Goal: Information Seeking & Learning: Learn about a topic

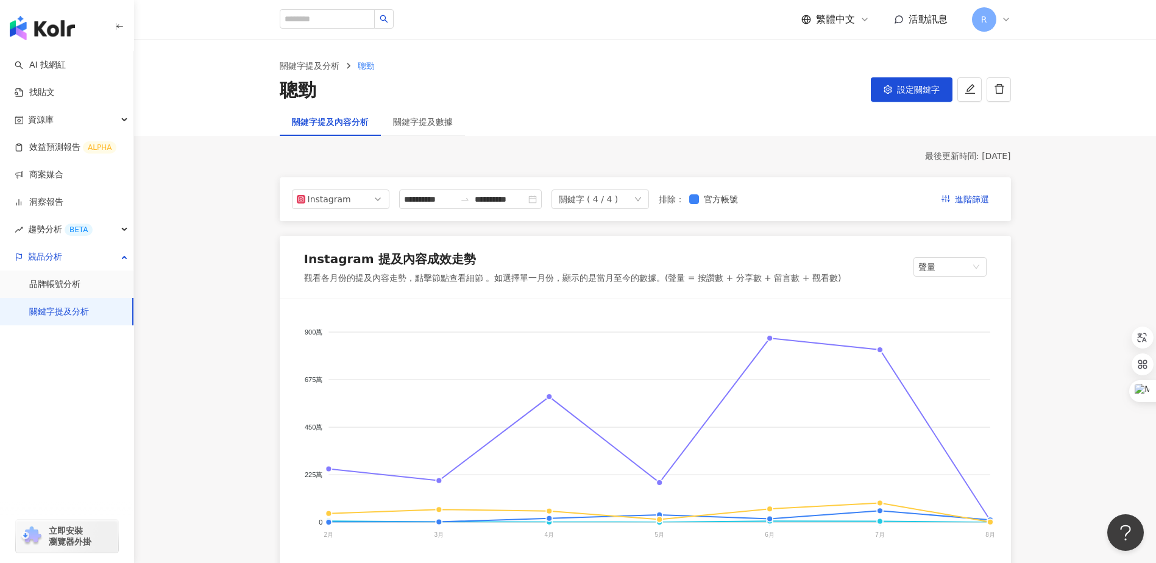
click at [1090, 55] on div "關鍵字提及分析 聰勁 聰勁 設定關鍵字" at bounding box center [645, 74] width 1022 height 68
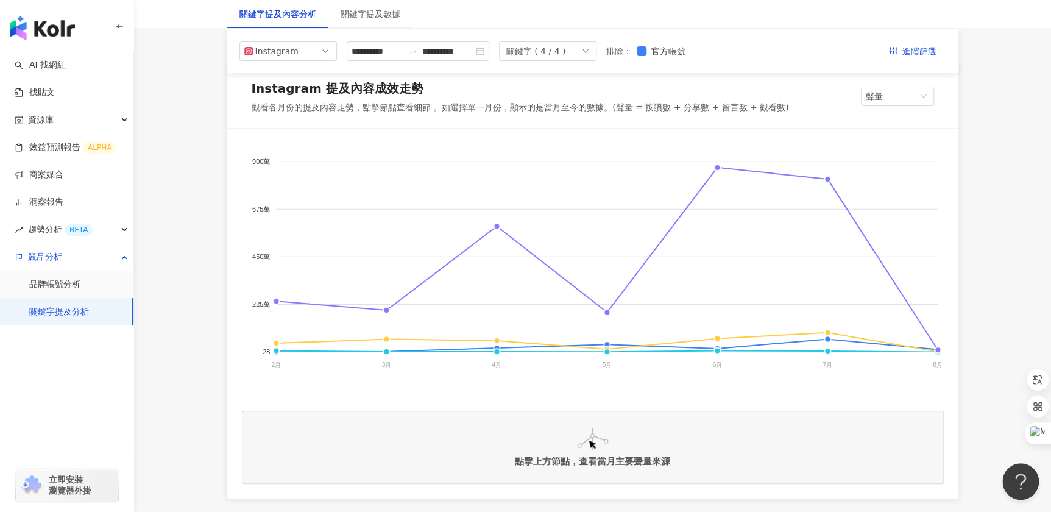
scroll to position [115, 0]
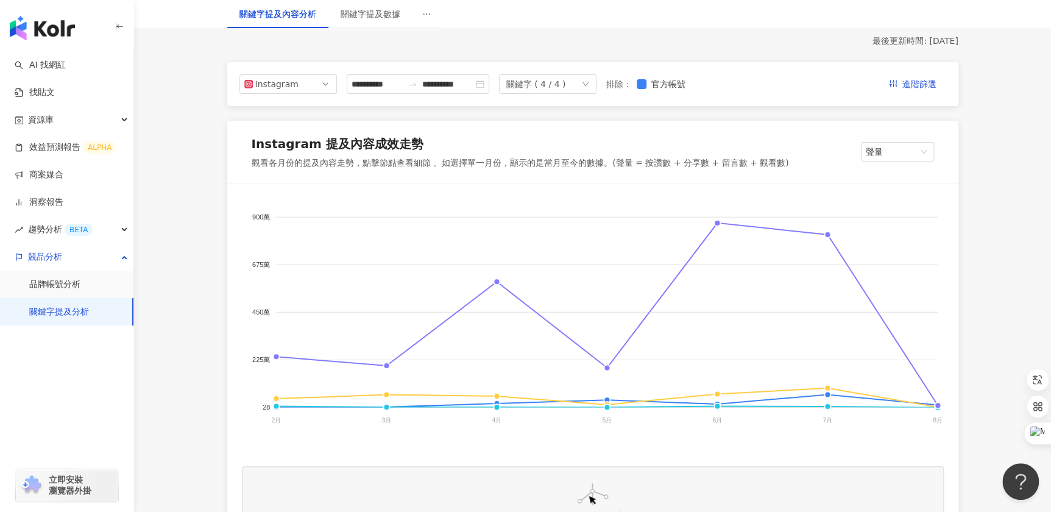
drag, startPoint x: 1000, startPoint y: 94, endPoint x: 988, endPoint y: 110, distance: 19.9
click at [427, 442] on div "紅牛聰勁 樂維根 米鴻 BodyGoals 900萬 900萬 675萬 675萬 450萬 450萬 225萬 225萬 28 28 2月 2月 3月 3月…" at bounding box center [593, 325] width 702 height 253
click at [497, 408] on line at bounding box center [497, 410] width 0 height 4
drag, startPoint x: 1002, startPoint y: 244, endPoint x: 997, endPoint y: 253, distance: 11.2
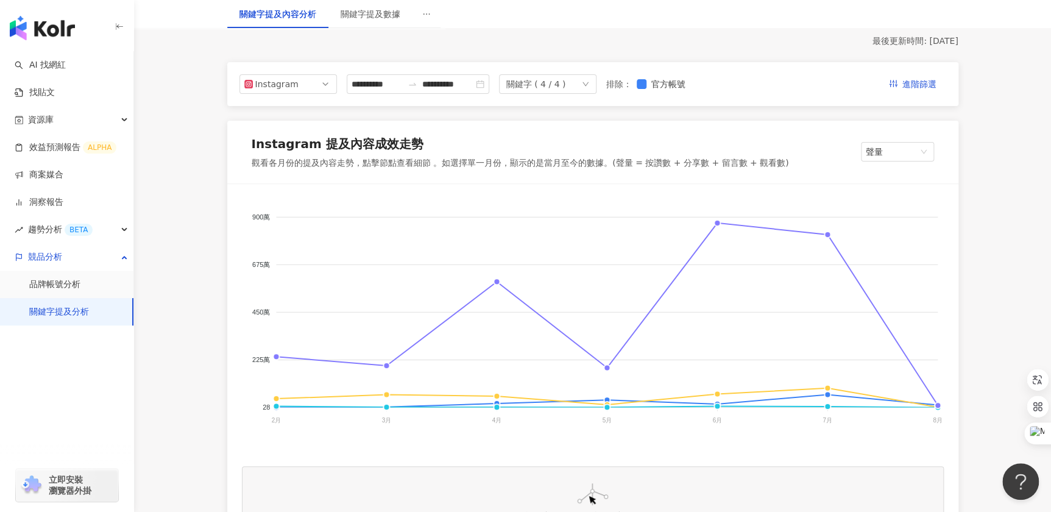
drag, startPoint x: 957, startPoint y: 407, endPoint x: 946, endPoint y: 405, distance: 10.5
click at [957, 406] on div "紅牛聰勁 樂維根 米鴻 BodyGoals 900萬 900萬 675萬 675萬 450萬 450萬 225萬 225萬 28 28 2月 2月 3月 3月…" at bounding box center [592, 369] width 731 height 370
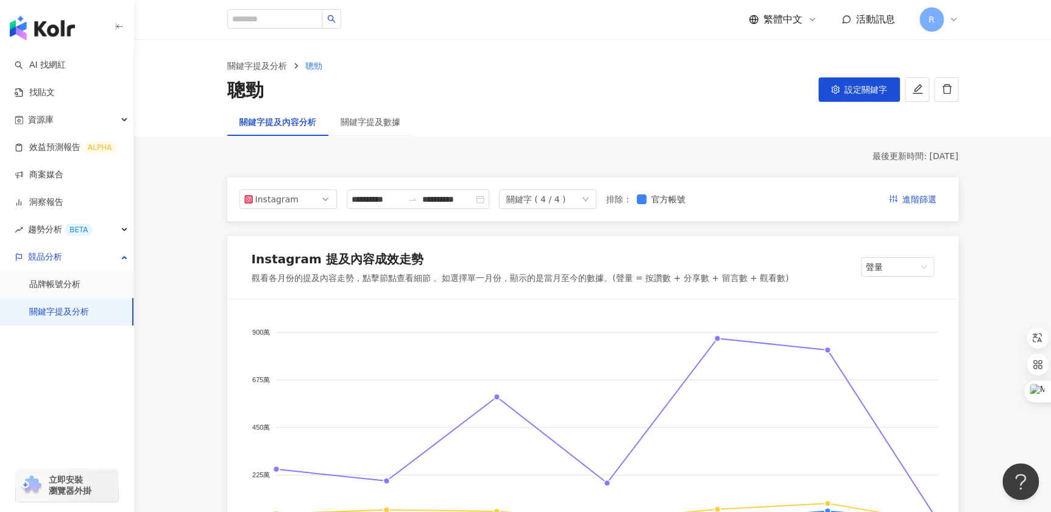
click at [587, 72] on ol "關鍵字提及分析 聰勁" at bounding box center [592, 65] width 731 height 13
